Goal: Transaction & Acquisition: Purchase product/service

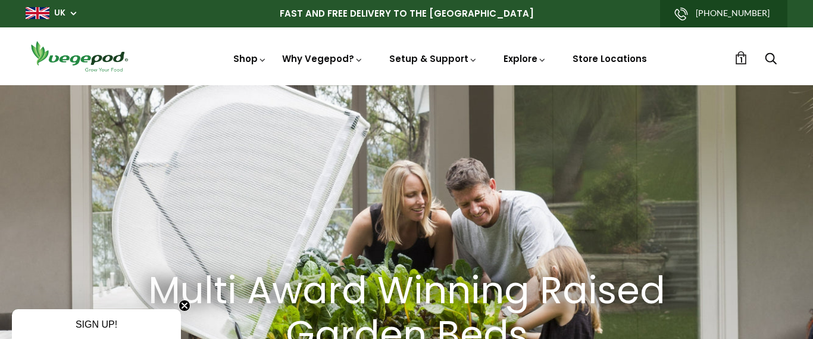
scroll to position [0, 2708]
click at [84, 55] on img at bounding box center [79, 56] width 107 height 34
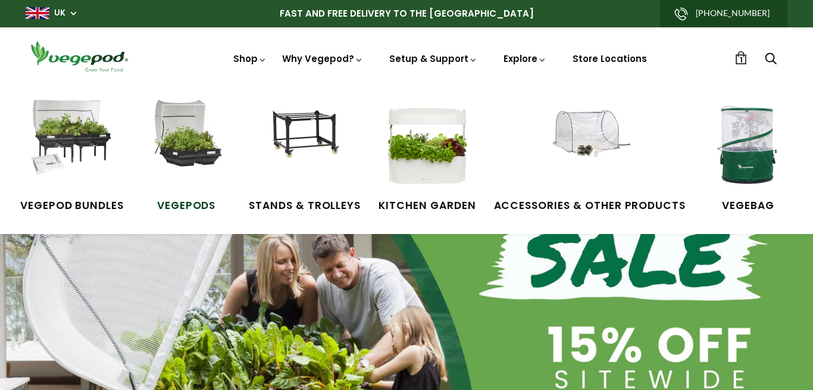
click at [202, 142] on img at bounding box center [186, 144] width 89 height 89
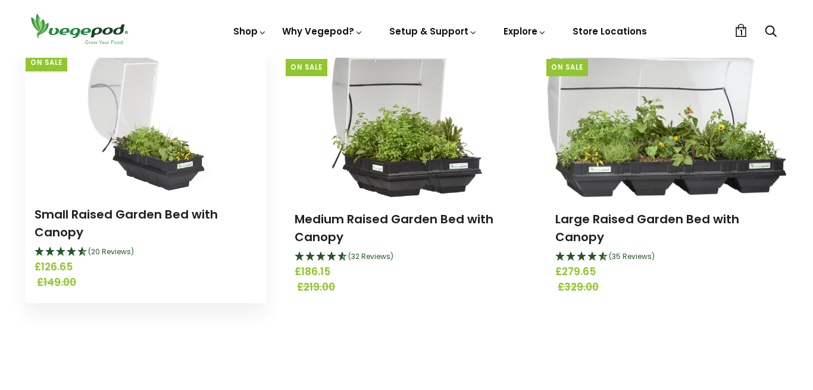
scroll to position [188, 0]
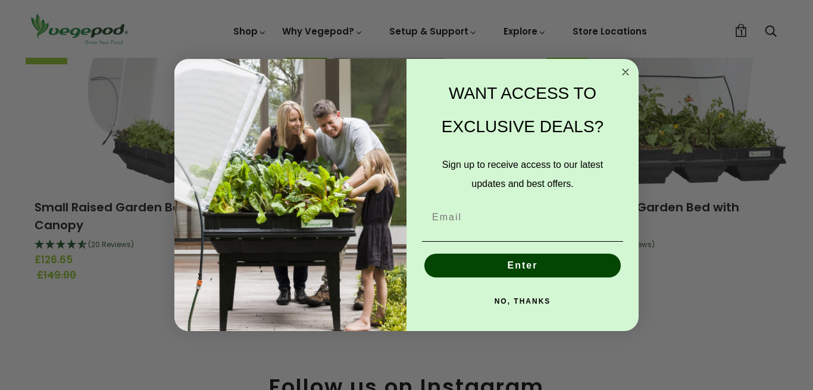
click at [627, 69] on circle "Close dialog" at bounding box center [626, 72] width 14 height 14
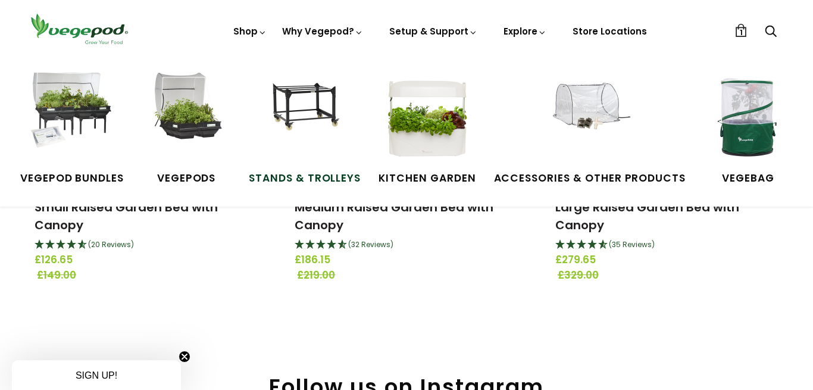
click at [292, 134] on img at bounding box center [304, 117] width 89 height 89
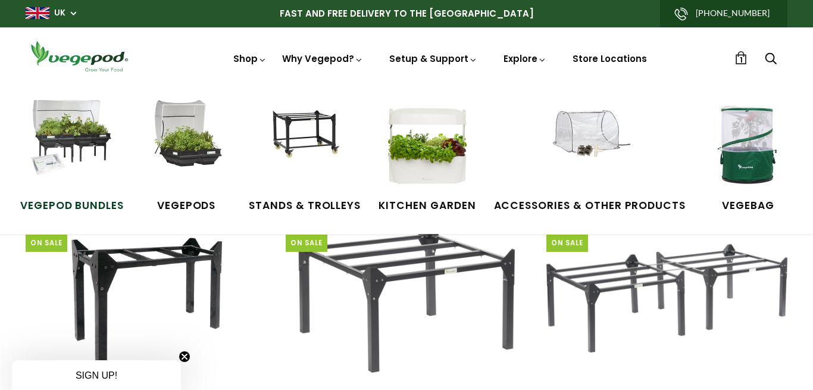
click at [107, 135] on img at bounding box center [71, 144] width 89 height 89
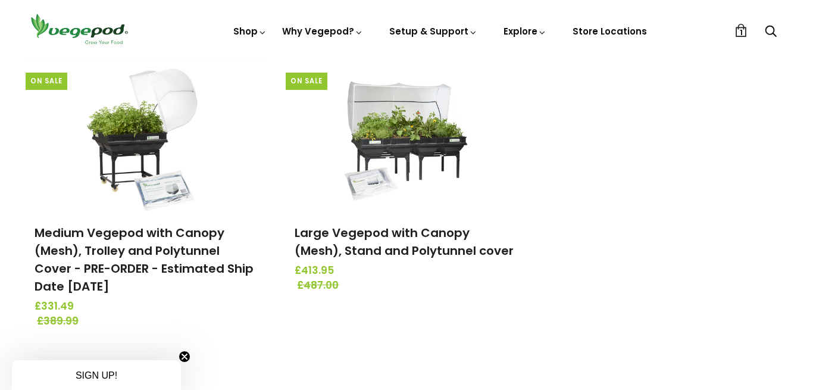
scroll to position [452, 0]
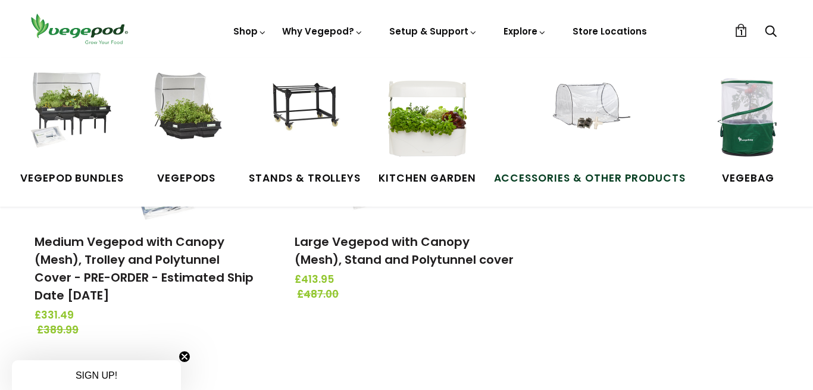
click at [605, 134] on img at bounding box center [589, 117] width 89 height 89
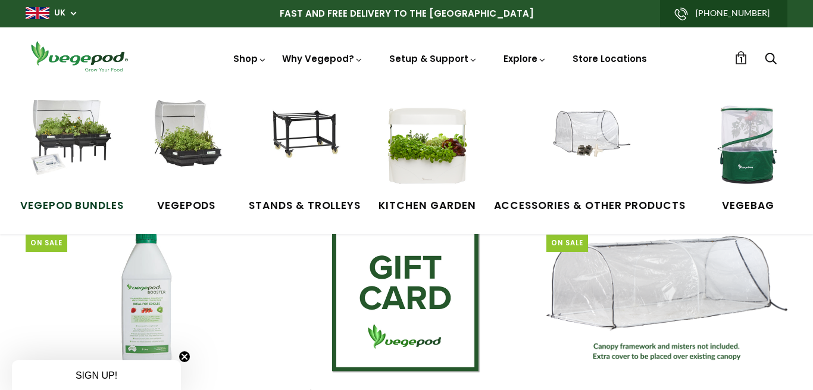
click at [105, 146] on img at bounding box center [71, 144] width 89 height 89
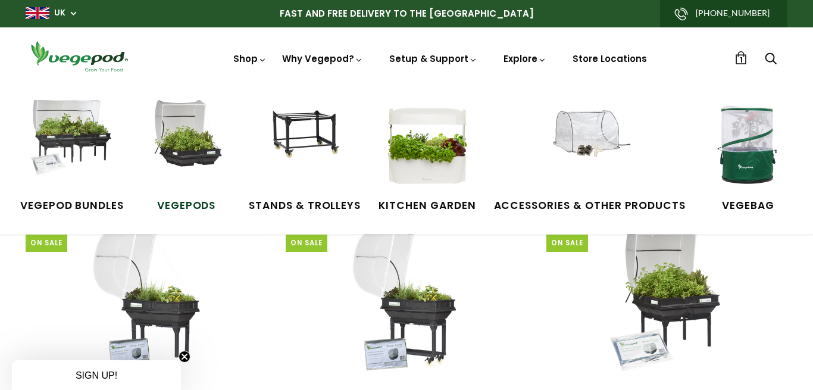
click at [204, 140] on img at bounding box center [186, 144] width 89 height 89
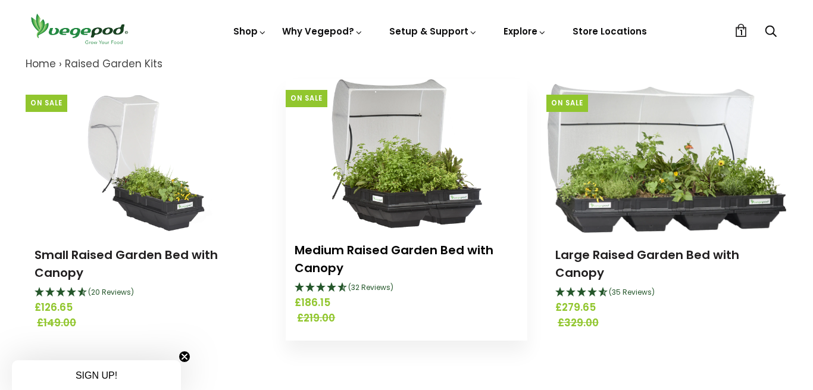
scroll to position [63, 0]
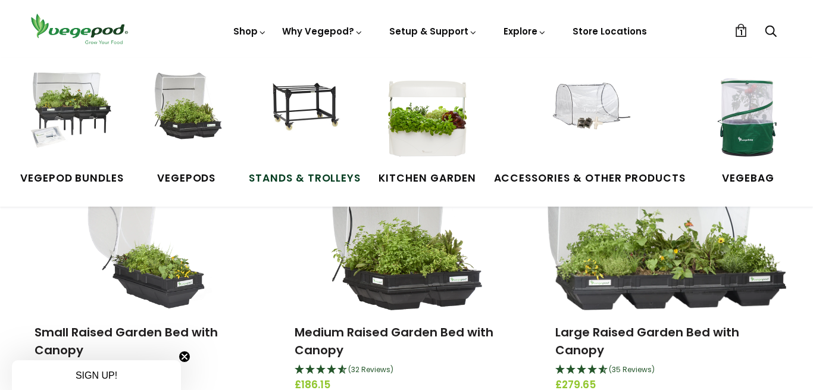
click at [315, 111] on img at bounding box center [304, 117] width 89 height 89
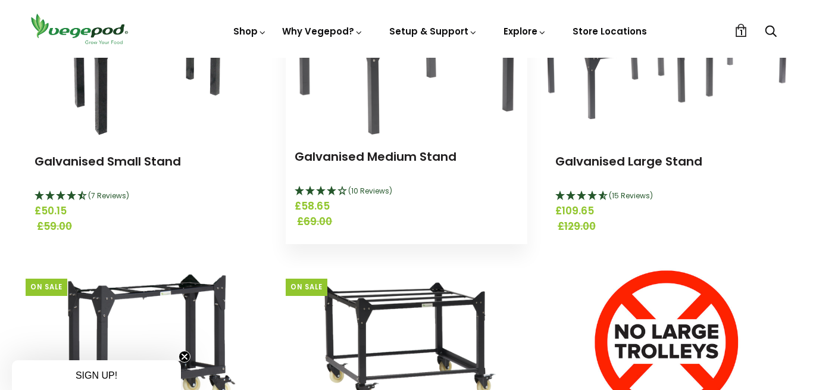
scroll to position [232, 0]
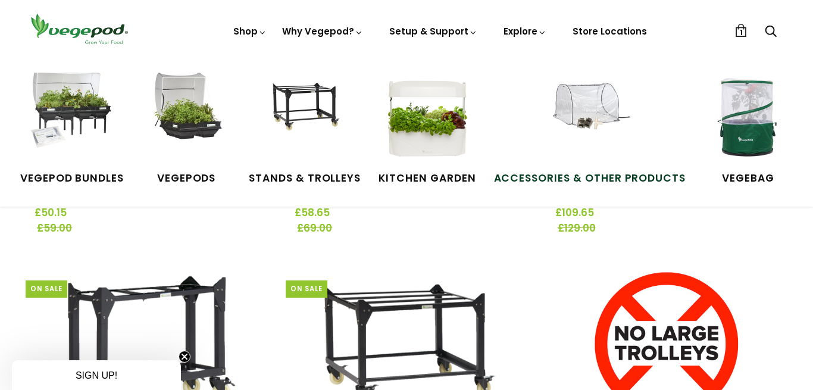
click at [560, 99] on img at bounding box center [589, 117] width 89 height 89
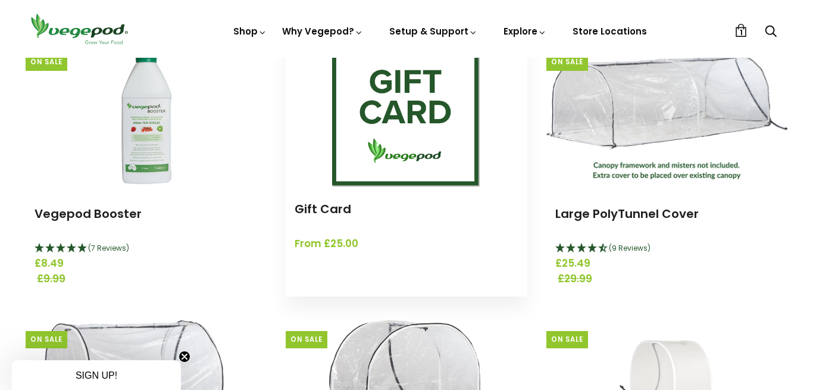
scroll to position [180, 0]
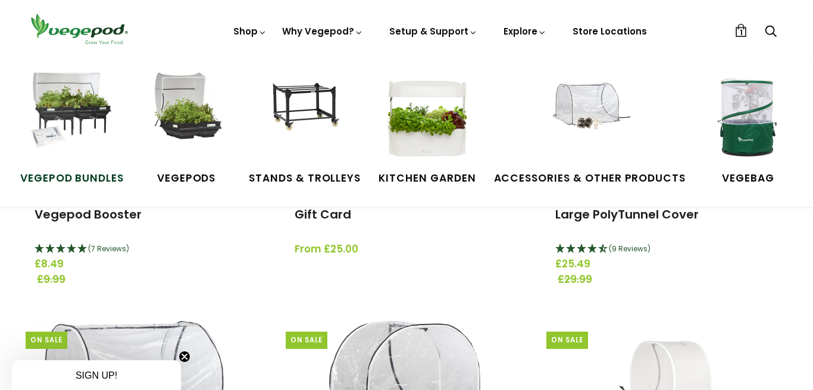
click at [95, 127] on img at bounding box center [71, 117] width 89 height 89
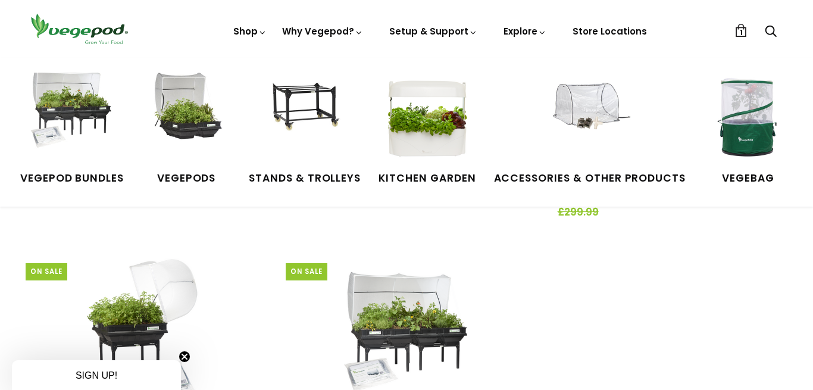
scroll to position [270, 0]
click at [551, 127] on img at bounding box center [589, 117] width 89 height 89
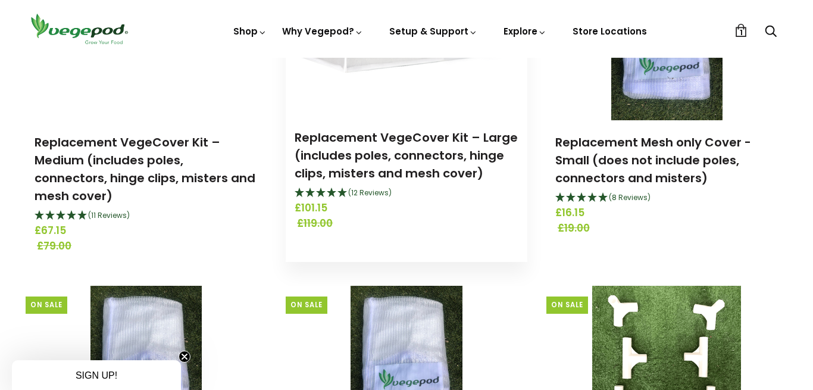
scroll to position [826, 0]
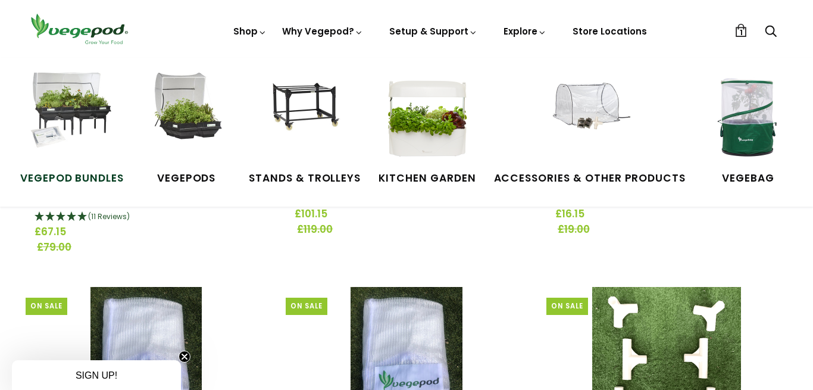
click at [96, 114] on img at bounding box center [71, 117] width 89 height 89
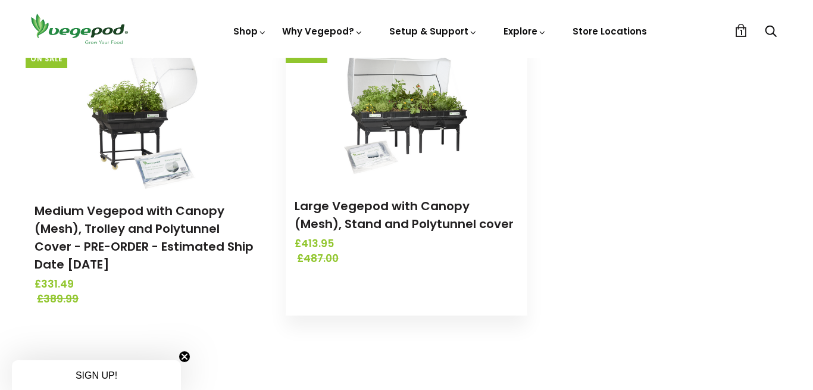
scroll to position [520, 0]
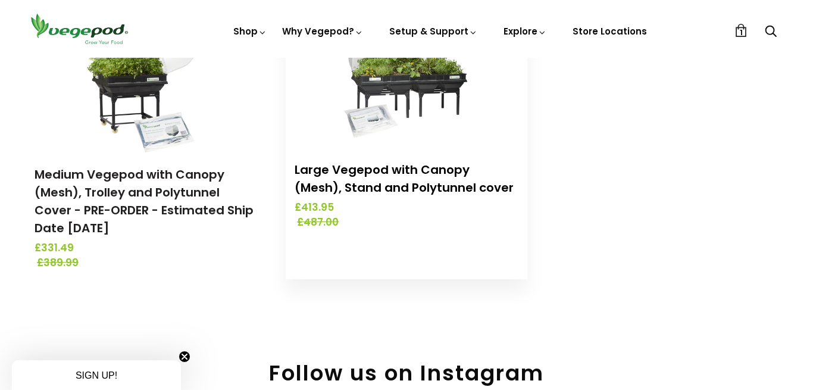
click at [413, 183] on link "Large Vegepod with Canopy (Mesh), Stand and Polytunnel cover" at bounding box center [404, 178] width 219 height 35
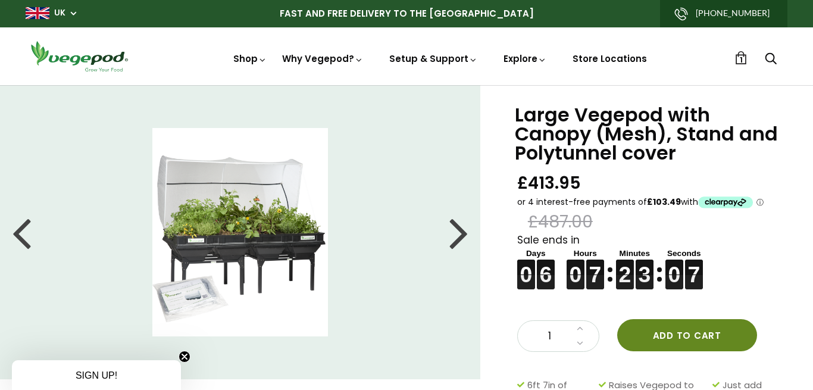
click at [705, 342] on button "Add to cart" at bounding box center [687, 335] width 140 height 32
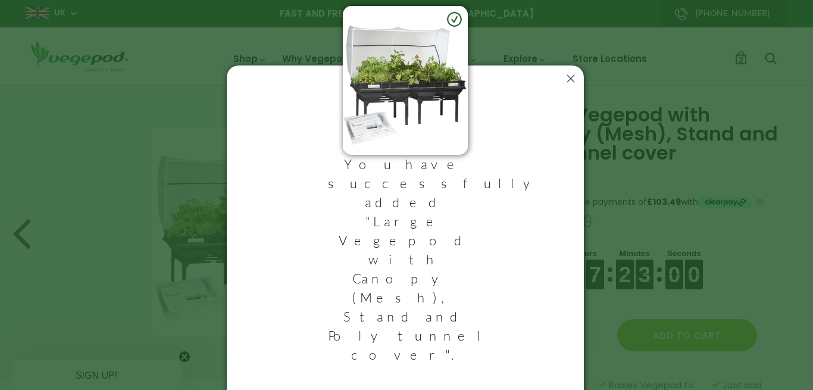
click at [568, 88] on icon at bounding box center [570, 78] width 19 height 19
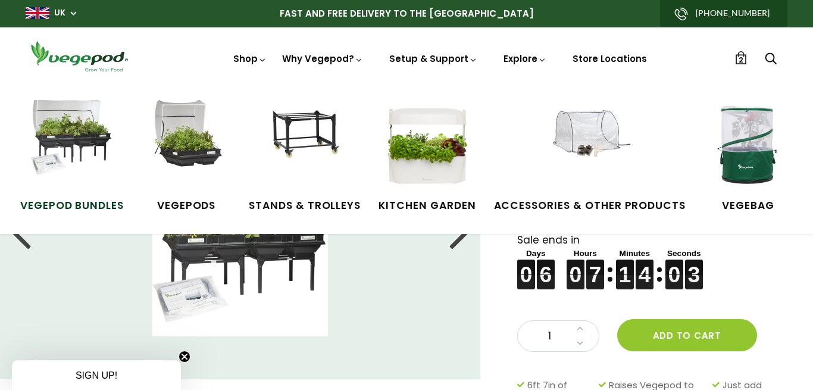
click at [80, 140] on img at bounding box center [71, 144] width 89 height 89
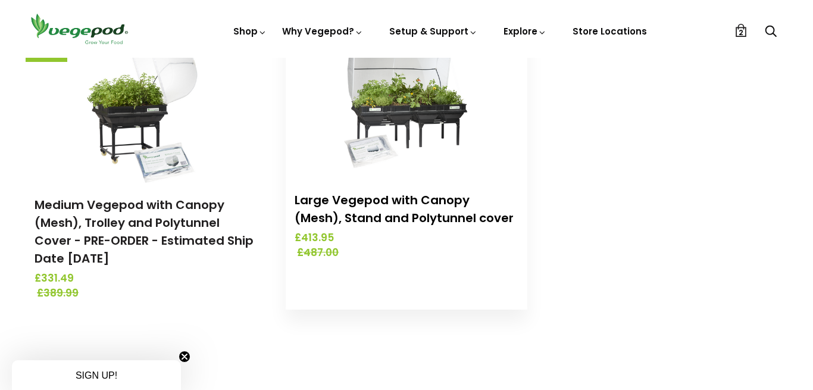
scroll to position [488, 0]
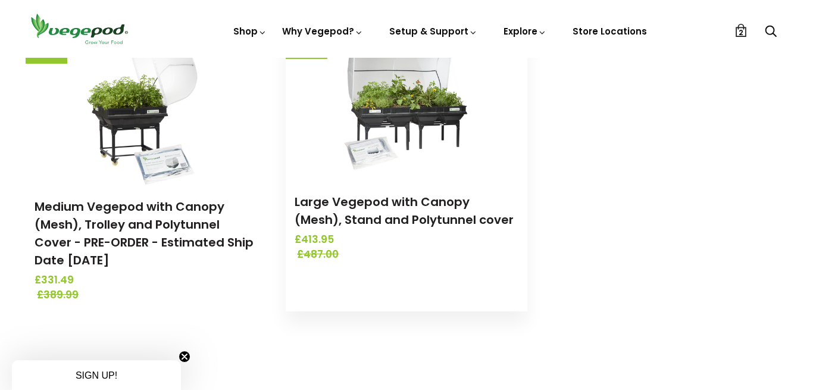
click at [401, 179] on img at bounding box center [406, 105] width 125 height 149
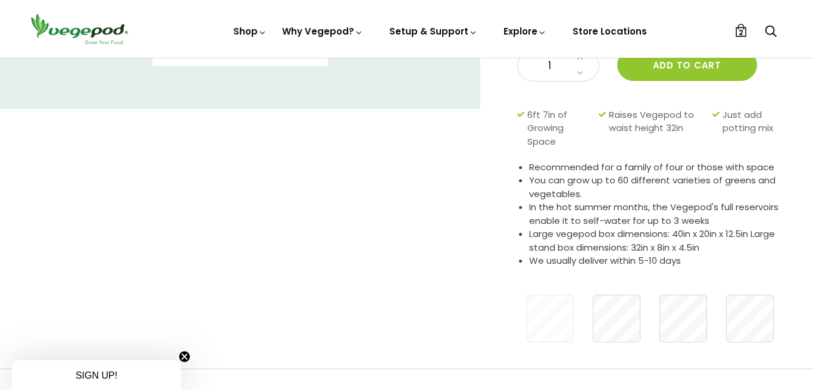
scroll to position [263, 0]
